Goal: Task Accomplishment & Management: Complete application form

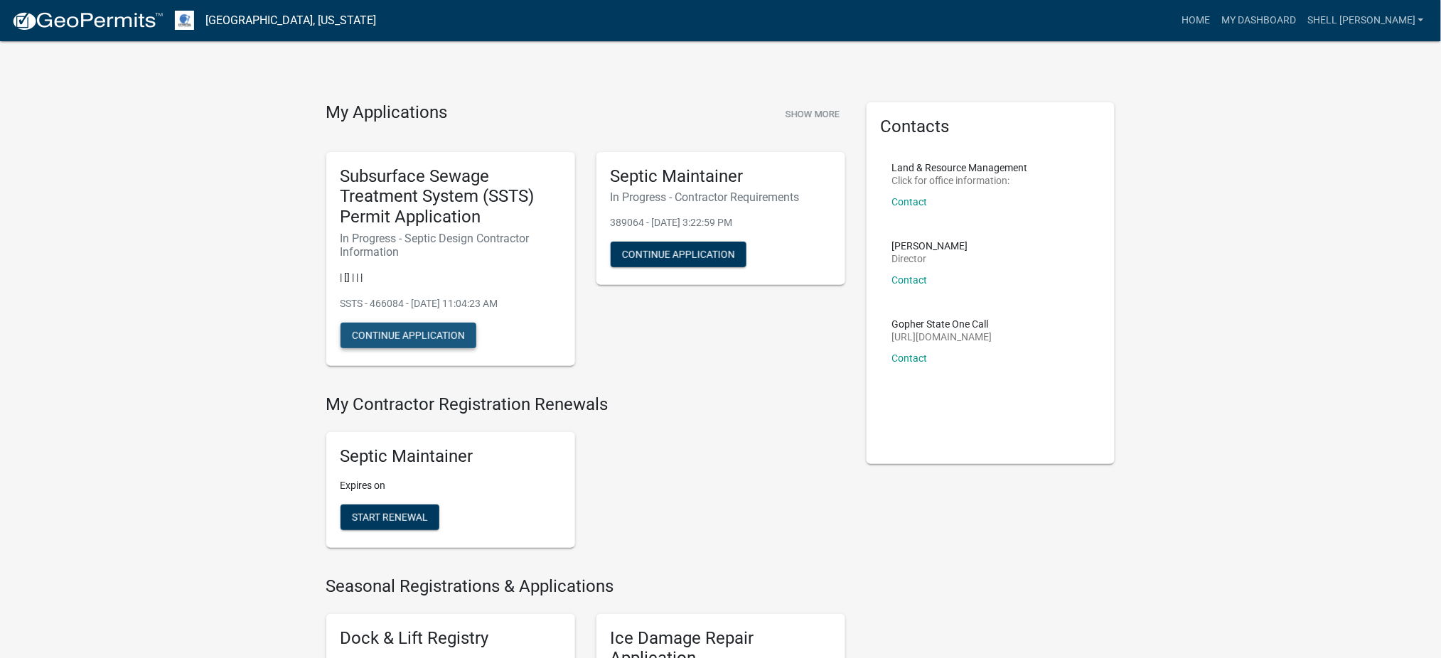
click at [410, 338] on button "Continue Application" at bounding box center [409, 336] width 136 height 26
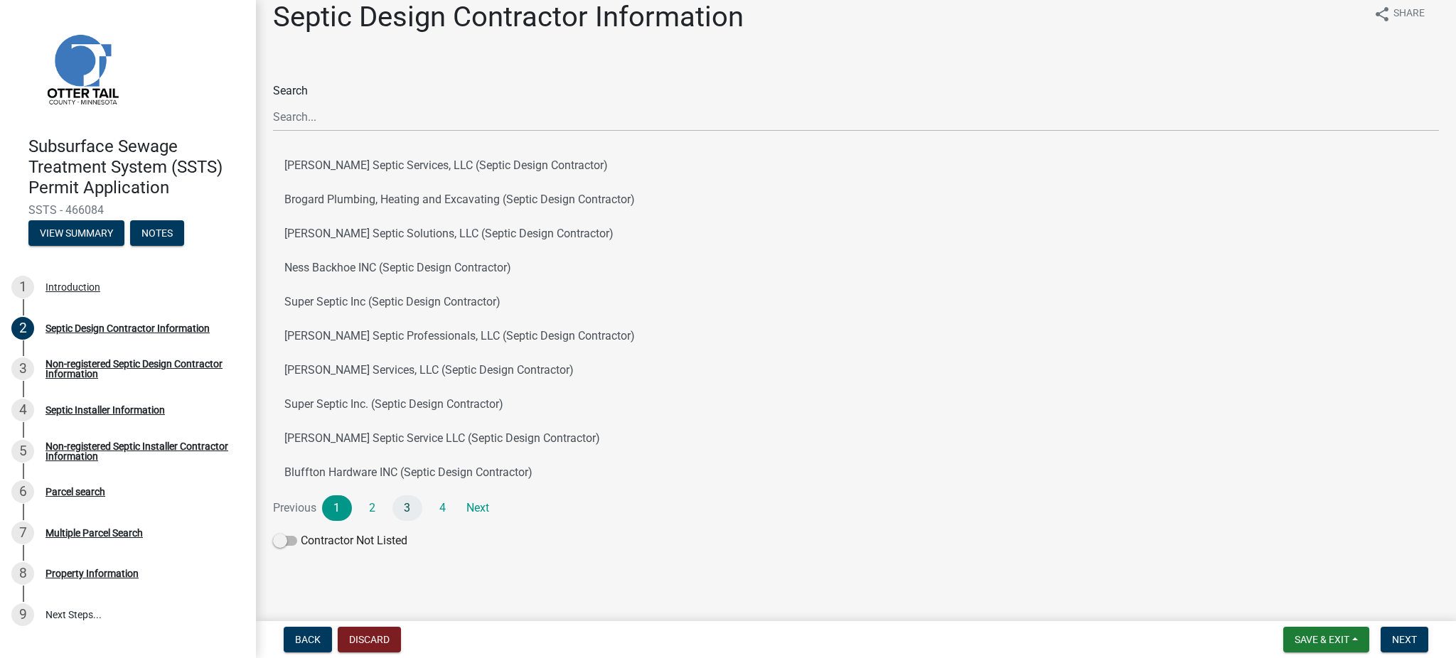
scroll to position [23, 0]
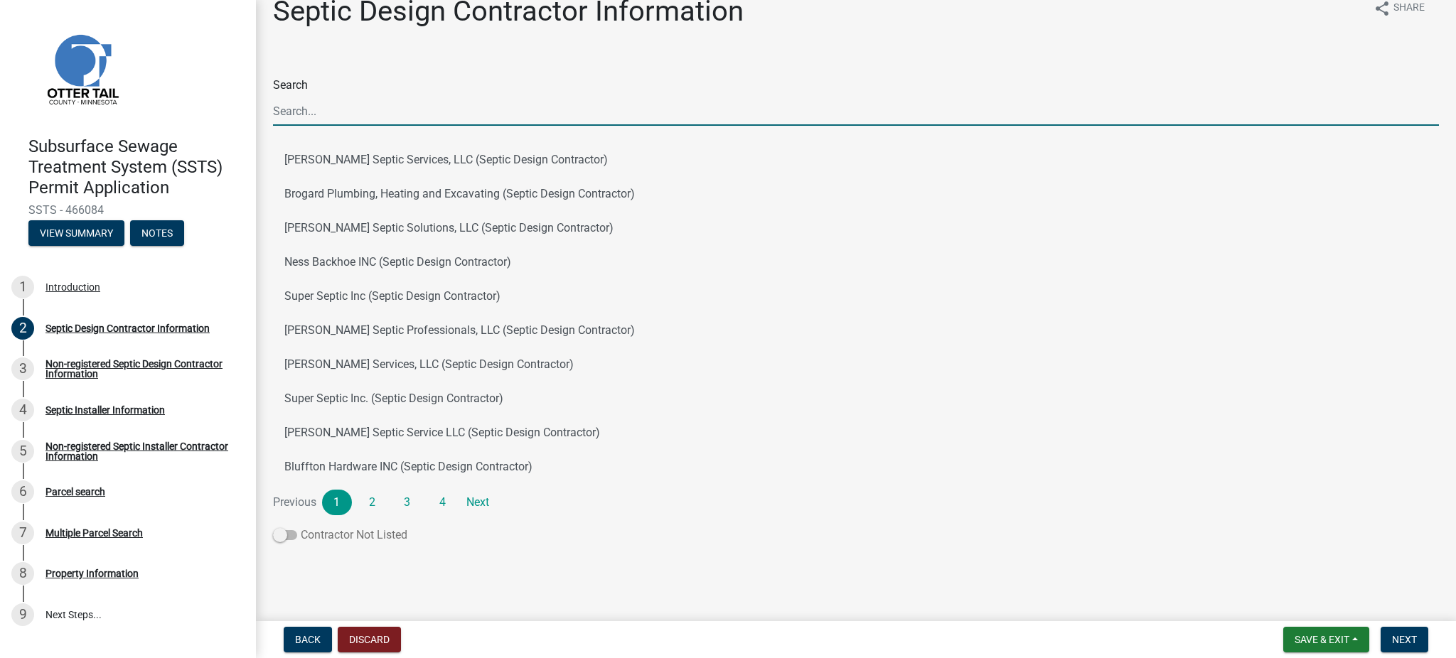
click at [288, 536] on span at bounding box center [285, 535] width 24 height 10
click at [301, 527] on input "Contractor Not Listed" at bounding box center [301, 527] width 0 height 0
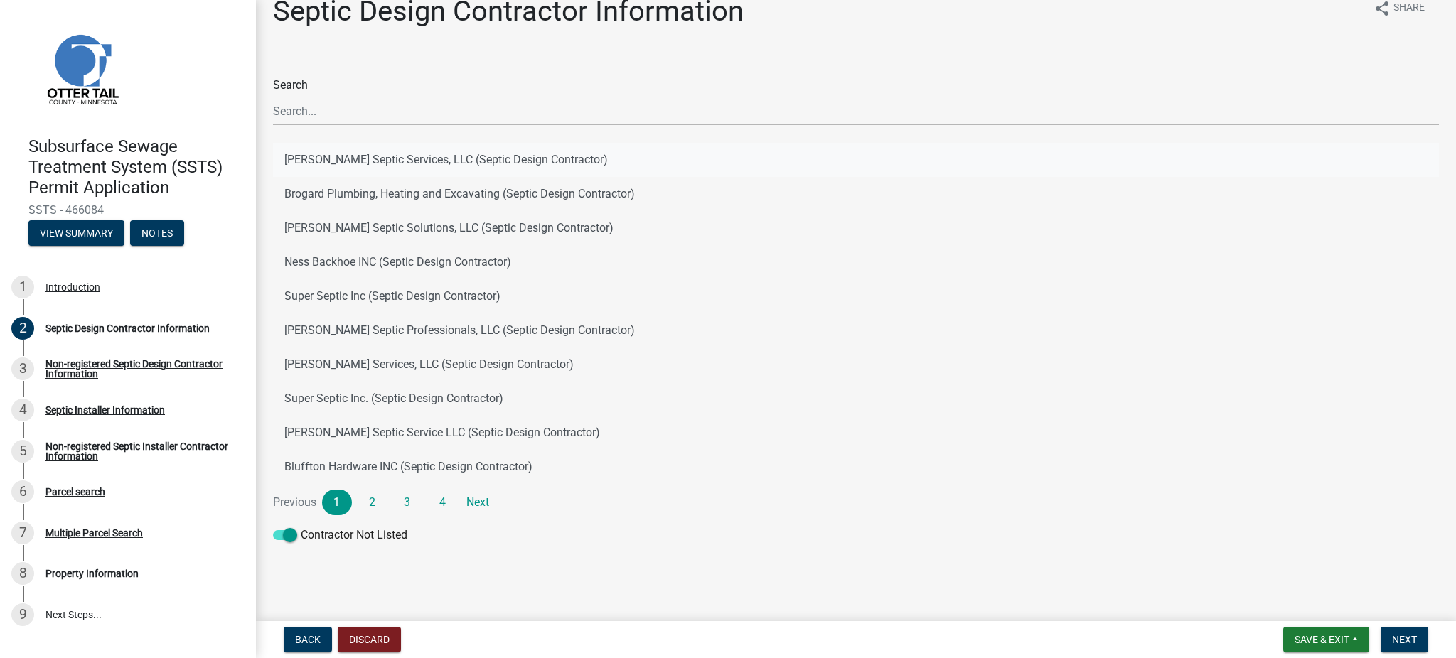
click at [338, 161] on button "[PERSON_NAME] Septic Services, LLC (Septic Design Contractor)" at bounding box center [856, 160] width 1166 height 34
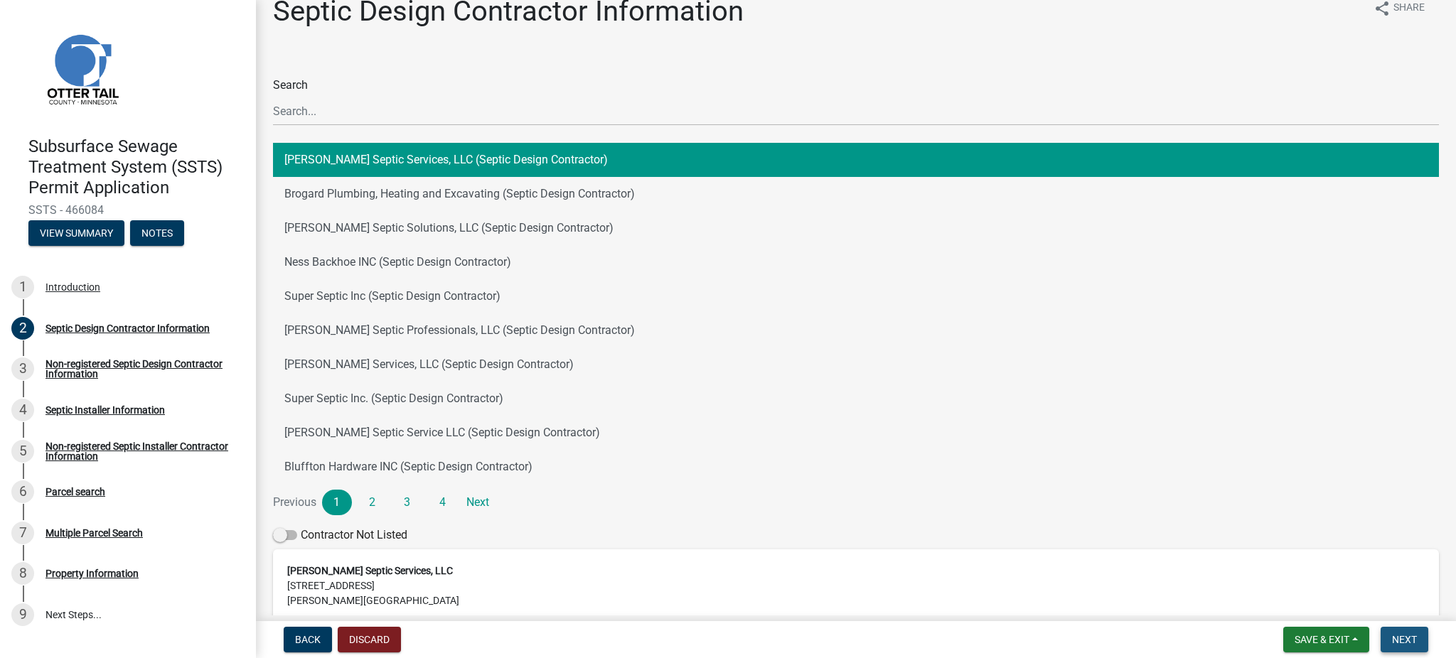
click at [1408, 640] on span "Next" at bounding box center [1404, 639] width 25 height 11
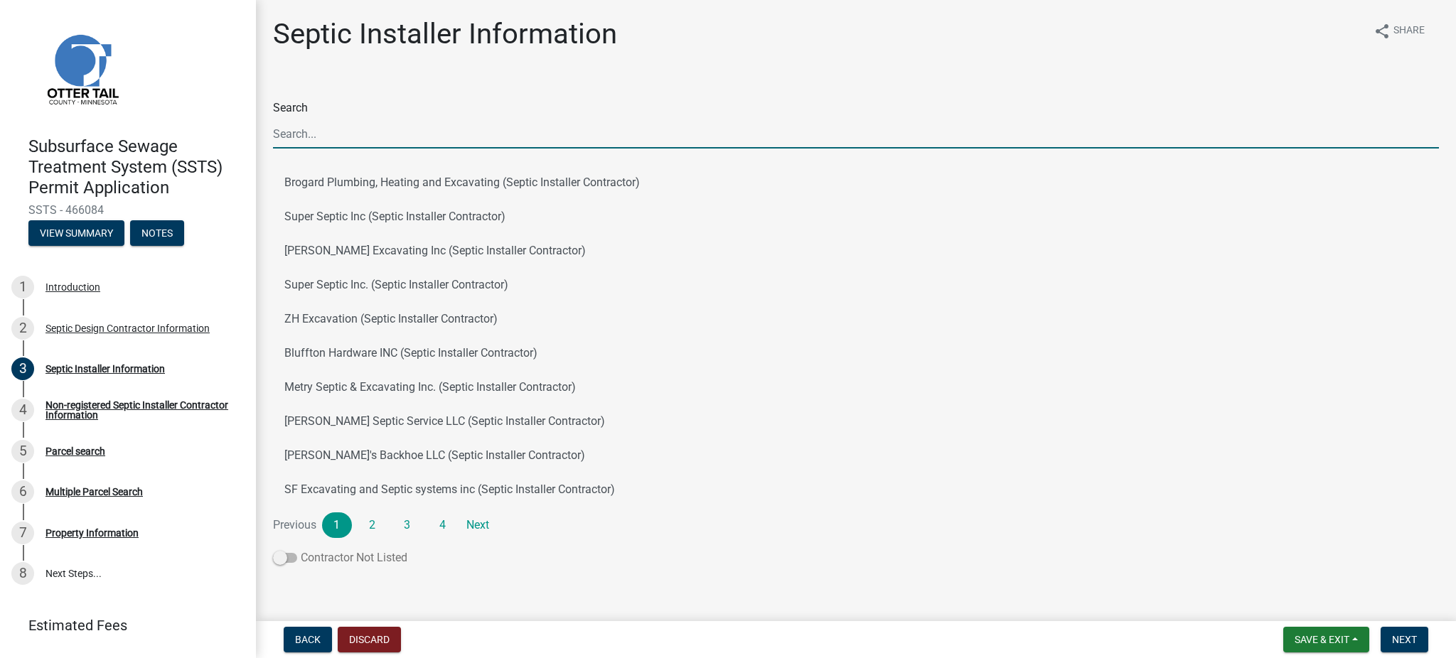
click at [293, 557] on span at bounding box center [285, 558] width 24 height 10
click at [301, 550] on input "Contractor Not Listed" at bounding box center [301, 550] width 0 height 0
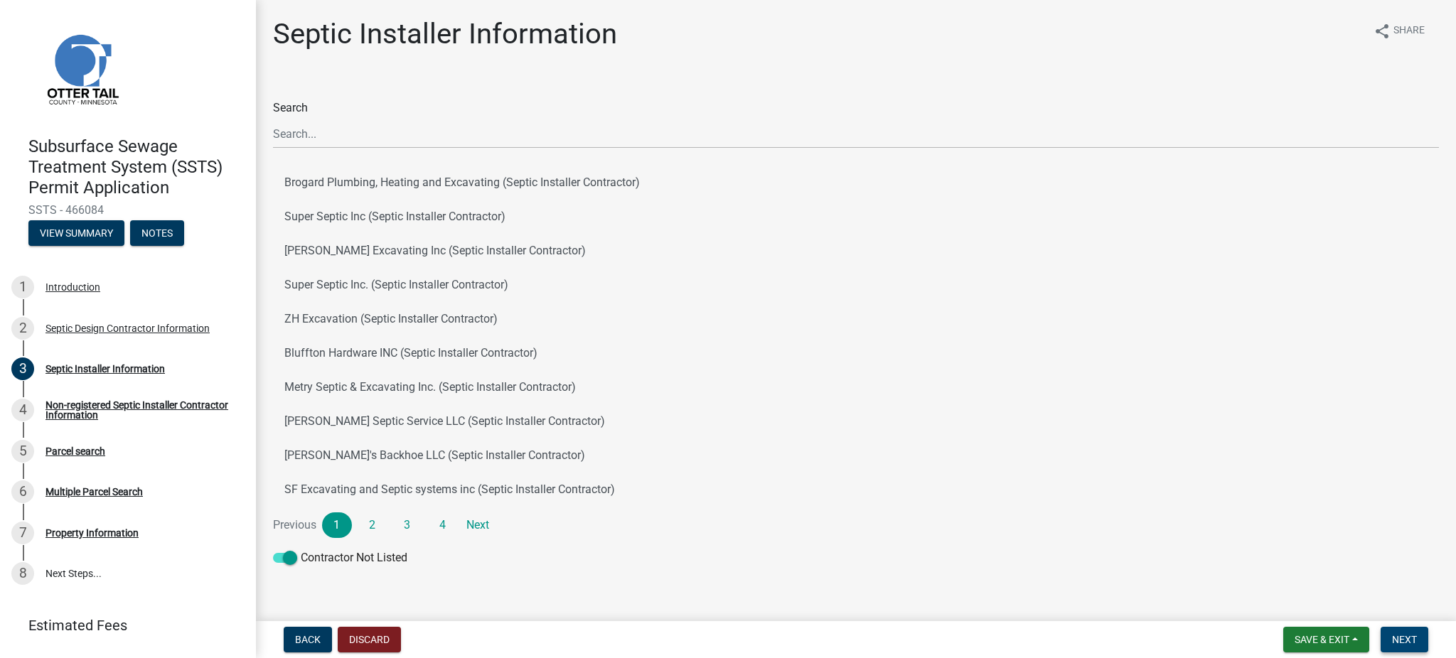
click at [1412, 641] on span "Next" at bounding box center [1404, 639] width 25 height 11
